Goal: Information Seeking & Learning: Learn about a topic

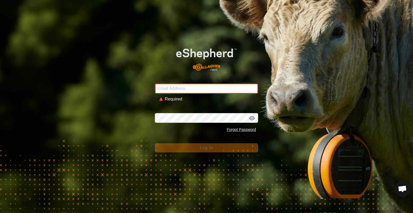
type input "[EMAIL_ADDRESS][DOMAIN_NAME]"
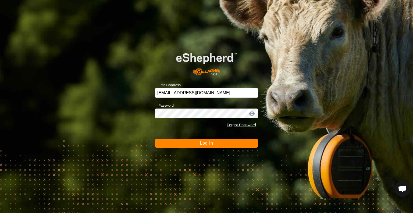
click at [194, 142] on button "Log In" at bounding box center [206, 143] width 103 height 9
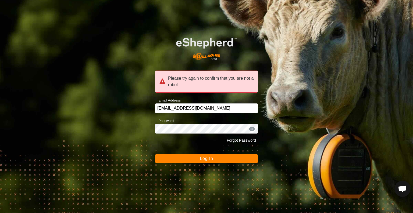
click at [192, 160] on button "Log In" at bounding box center [206, 158] width 103 height 9
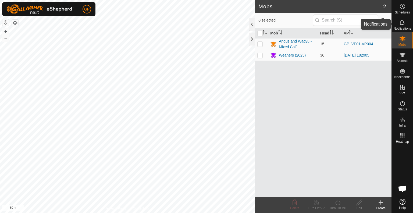
click at [401, 23] on icon at bounding box center [403, 22] width 6 height 6
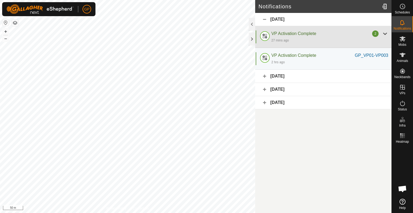
click at [384, 36] on div at bounding box center [385, 33] width 6 height 6
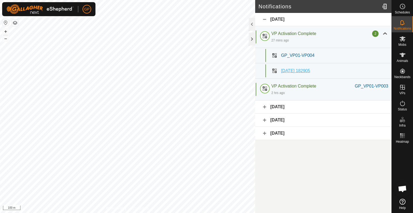
click at [297, 71] on span "[DATE] 182905" at bounding box center [295, 70] width 29 height 5
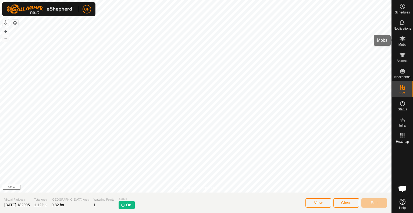
click at [404, 43] on span "Mobs" at bounding box center [403, 44] width 8 height 3
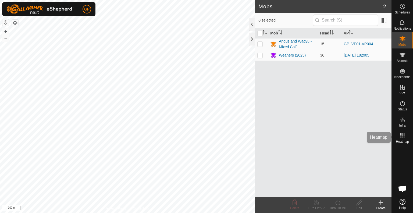
click at [406, 136] on es-heatmap-svg-icon at bounding box center [403, 135] width 10 height 9
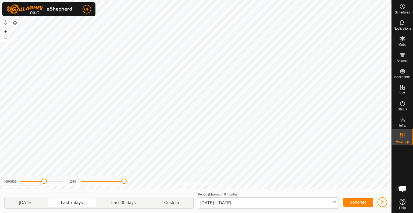
click at [164, 180] on div "Privacy Policy Contact Us 009-5 0781313074 Weaners (2025) [DATE] 182905 + – ⇧ i…" at bounding box center [196, 106] width 392 height 213
drag, startPoint x: 42, startPoint y: 181, endPoint x: 56, endPoint y: 181, distance: 14.0
click at [56, 181] on span at bounding box center [55, 180] width 5 height 5
drag, startPoint x: 57, startPoint y: 182, endPoint x: 82, endPoint y: 177, distance: 26.3
click at [82, 177] on div "Radius Blur" at bounding box center [65, 181] width 126 height 10
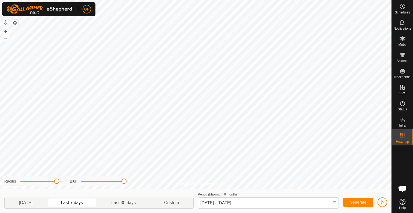
drag, startPoint x: 63, startPoint y: 180, endPoint x: 56, endPoint y: 181, distance: 7.0
click at [56, 181] on span at bounding box center [56, 180] width 5 height 5
click at [121, 202] on p-togglebutton "Last 30 days" at bounding box center [123, 202] width 53 height 11
type input "[DATE] - [DATE]"
